Goal: Task Accomplishment & Management: Use online tool/utility

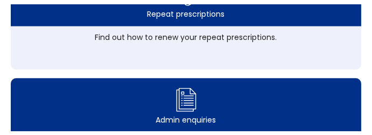
scroll to position [628, 0]
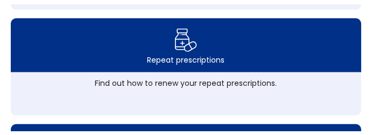
scroll to position [574, 0]
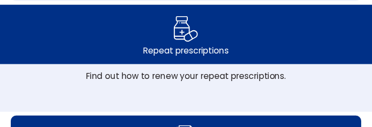
click at [183, 56] on div "Repeat prescriptions" at bounding box center [185, 50] width 85 height 12
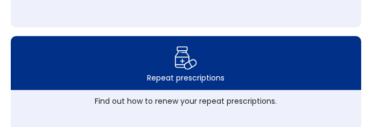
scroll to position [557, 0]
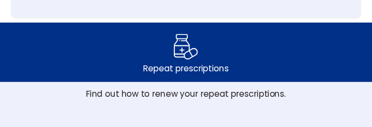
click at [184, 74] on div "Repeat prescriptions" at bounding box center [185, 68] width 85 height 12
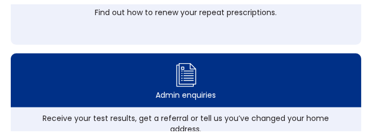
scroll to position [574, 0]
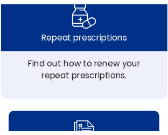
scroll to position [574, 0]
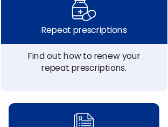
click at [99, 36] on div "Repeat prescriptions" at bounding box center [83, 30] width 85 height 12
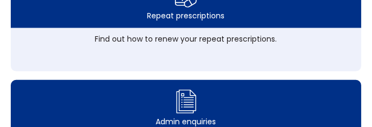
scroll to position [611, 0]
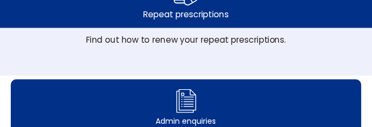
click at [168, 20] on div "Repeat prescriptions" at bounding box center [185, 14] width 85 height 12
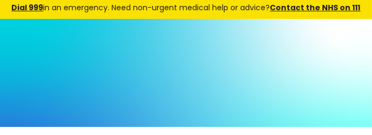
scroll to position [0, 0]
